Goal: Navigation & Orientation: Go to known website

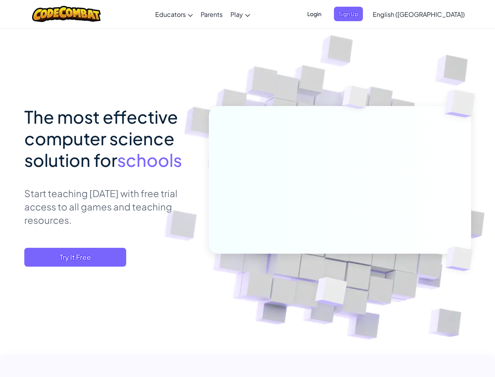
click at [326, 14] on span "Login" at bounding box center [315, 14] width 24 height 15
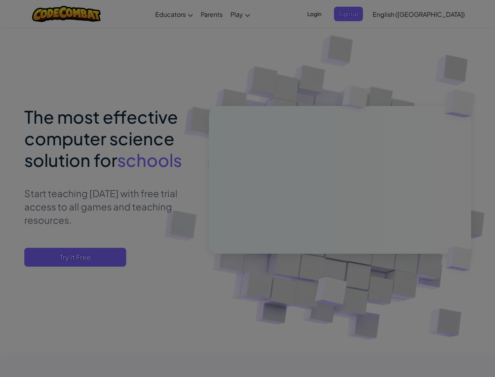
click at [362, 14] on div at bounding box center [247, 188] width 495 height 377
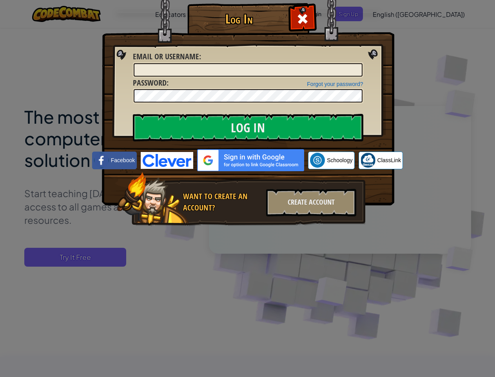
click at [397, 14] on div "Log In Unknown Error Email or Username : Forgot your password? Password : Log I…" at bounding box center [247, 188] width 495 height 377
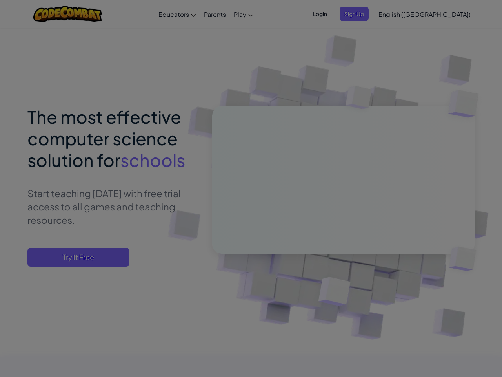
click at [397, 14] on div "Log In Unknown Error Email or Username : Forgot your password? Password : Log I…" at bounding box center [251, 188] width 502 height 377
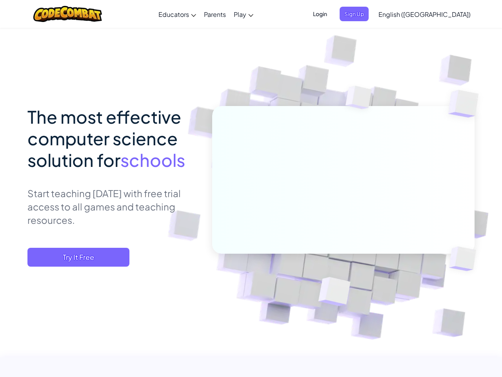
click at [438, 14] on span "English ([GEOGRAPHIC_DATA])" at bounding box center [424, 14] width 92 height 8
click at [75, 257] on span "Try It Free" at bounding box center [78, 256] width 102 height 19
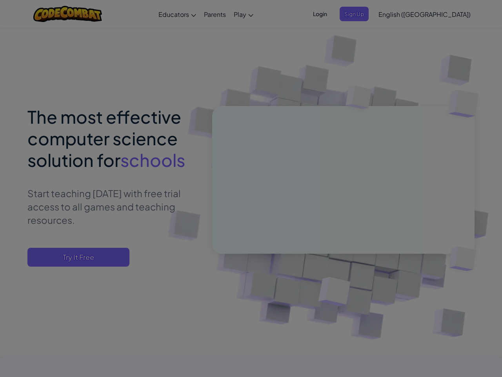
click at [75, 257] on div at bounding box center [251, 188] width 502 height 377
